Goal: Find specific page/section: Find specific page/section

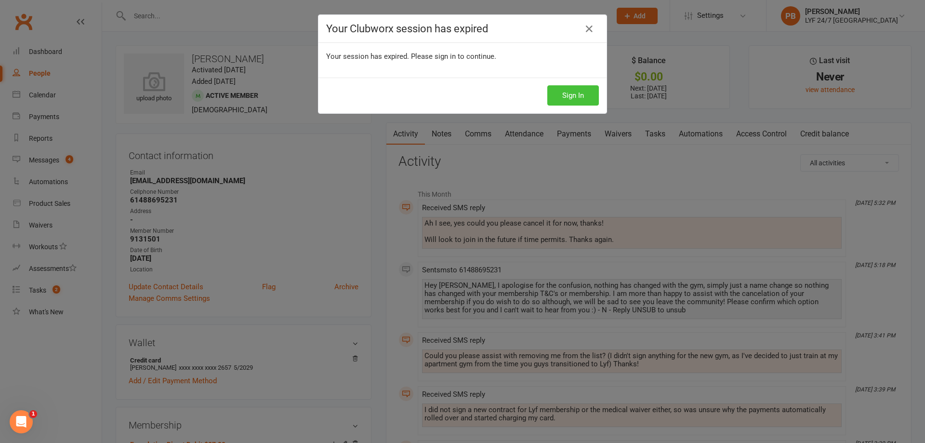
click at [584, 93] on button "Sign In" at bounding box center [574, 95] width 52 height 20
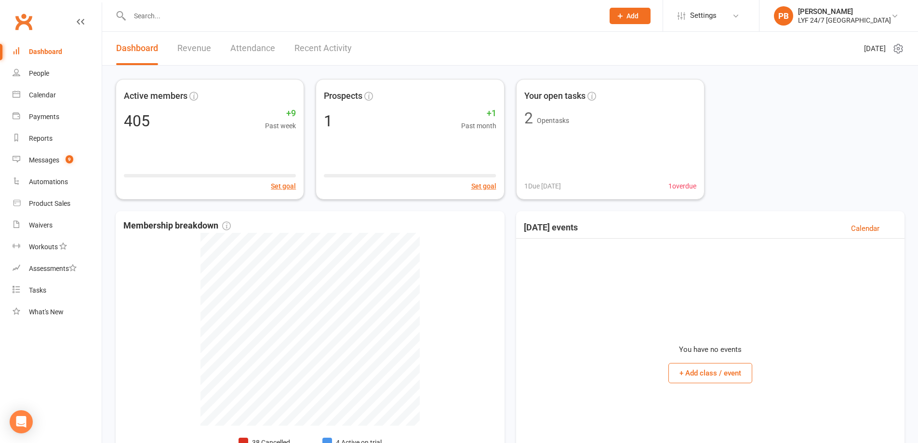
click at [249, 18] on input "text" at bounding box center [362, 15] width 470 height 13
click at [274, 16] on input "text" at bounding box center [362, 15] width 470 height 13
click at [322, 16] on input "text" at bounding box center [362, 15] width 470 height 13
click at [314, 12] on input "text" at bounding box center [362, 15] width 470 height 13
